Goal: Transaction & Acquisition: Purchase product/service

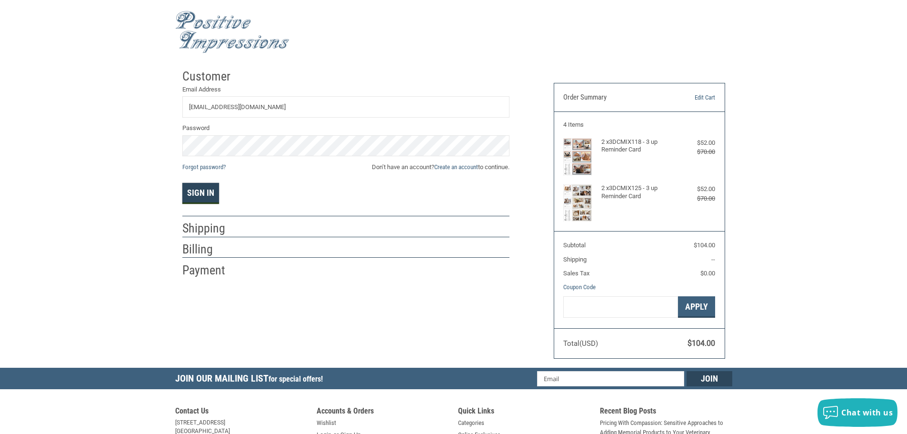
click at [210, 197] on button "Sign In" at bounding box center [200, 193] width 37 height 21
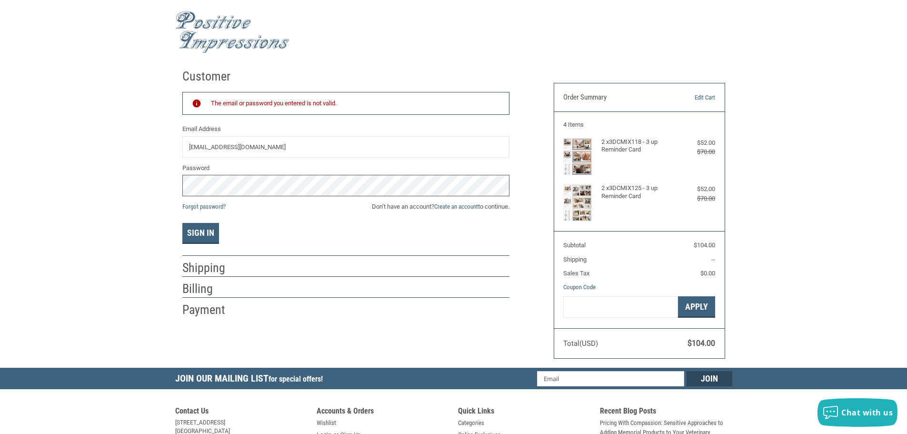
click at [163, 180] on div "Customer Returning Customer The email or password you entered is not valid. Ema…" at bounding box center [453, 215] width 907 height 303
drag, startPoint x: 302, startPoint y: 150, endPoint x: 200, endPoint y: 147, distance: 102.4
click at [200, 147] on input "[EMAIL_ADDRESS][DOMAIN_NAME]" at bounding box center [345, 146] width 327 height 21
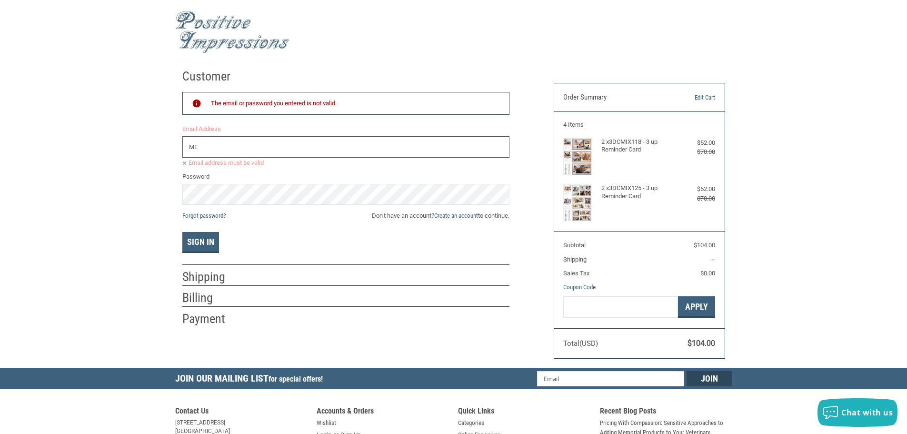
type input "M"
type input "[EMAIL_ADDRESS][DOMAIN_NAME]"
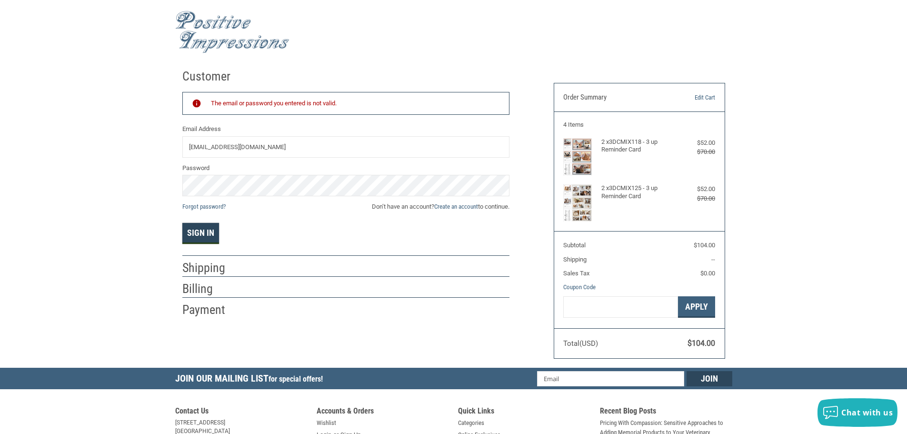
click at [200, 239] on button "Sign In" at bounding box center [200, 233] width 37 height 21
click at [199, 231] on button "Sign In" at bounding box center [200, 233] width 37 height 21
click at [152, 196] on div "Customer Returning Customer The email or password you entered is not valid. Ema…" at bounding box center [453, 215] width 907 height 303
click at [216, 239] on button "Sign In" at bounding box center [200, 233] width 37 height 21
click at [171, 183] on div "Customer Returning Customer The email or password you entered is not valid. Ema…" at bounding box center [453, 215] width 907 height 303
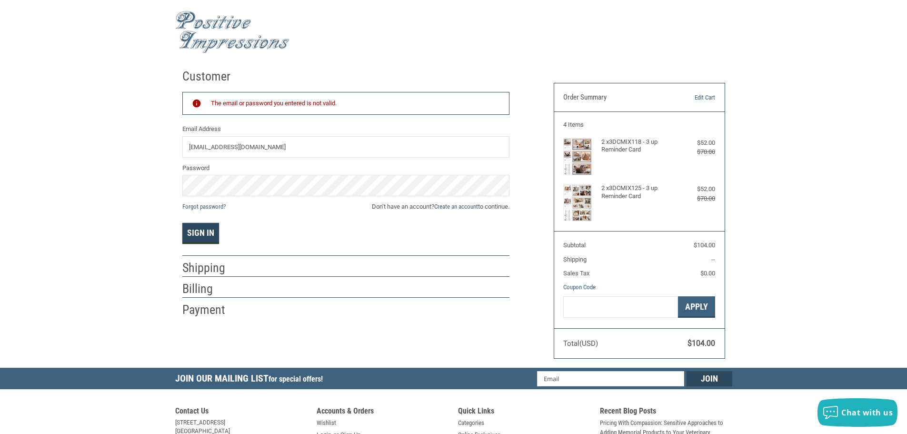
click at [201, 235] on button "Sign In" at bounding box center [200, 233] width 37 height 21
click at [141, 191] on div "Customer Returning Customer The email or password you entered is not valid. Ema…" at bounding box center [453, 215] width 907 height 303
click at [196, 235] on button "Sign In" at bounding box center [200, 233] width 37 height 21
click at [121, 189] on div "Customer Returning Customer The email or password you entered is not valid. Ema…" at bounding box center [453, 215] width 907 height 303
click at [195, 237] on button "Sign In" at bounding box center [200, 233] width 37 height 21
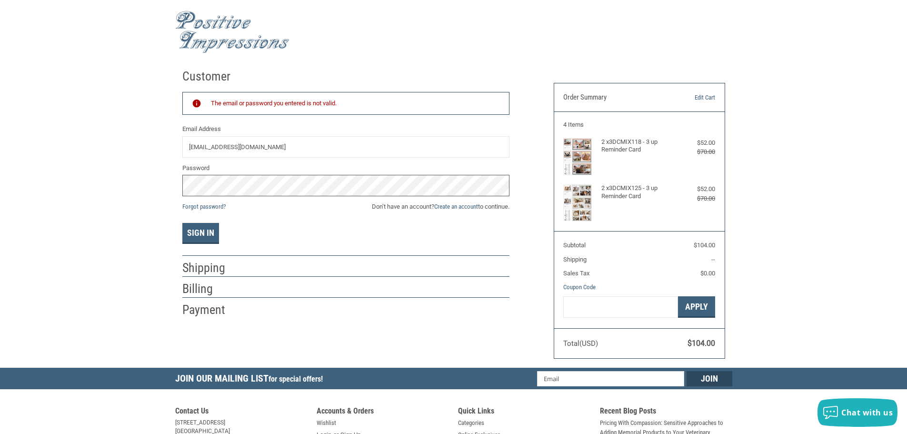
click at [138, 191] on div "Customer Returning Customer The email or password you entered is not valid. Ema…" at bounding box center [453, 215] width 907 height 303
click at [200, 234] on button "Sign In" at bounding box center [200, 233] width 37 height 21
click at [202, 232] on button "Sign In" at bounding box center [200, 233] width 37 height 21
click at [210, 210] on link "Forgot password?" at bounding box center [203, 206] width 43 height 7
